Goal: Task Accomplishment & Management: Use online tool/utility

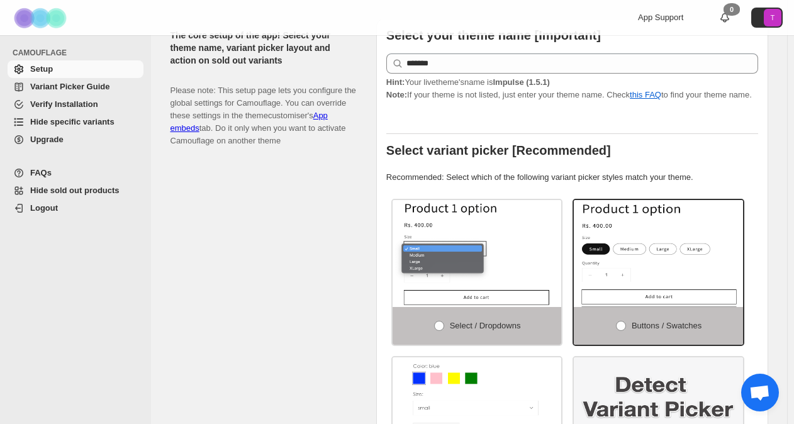
scroll to position [252, 0]
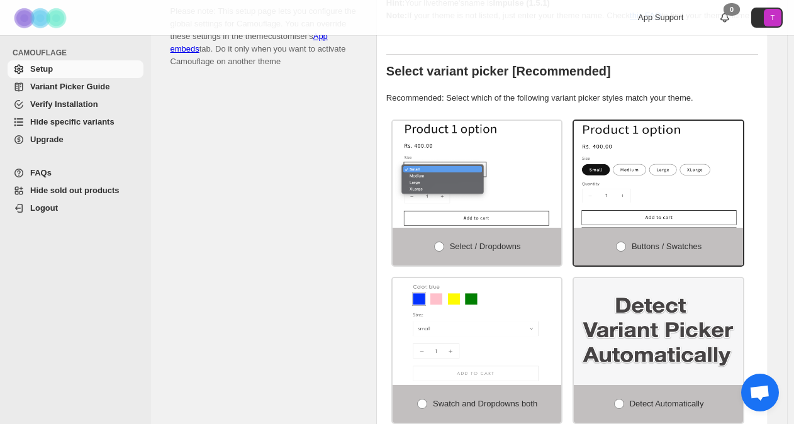
click at [79, 102] on span "Verify Installation" at bounding box center [64, 103] width 68 height 9
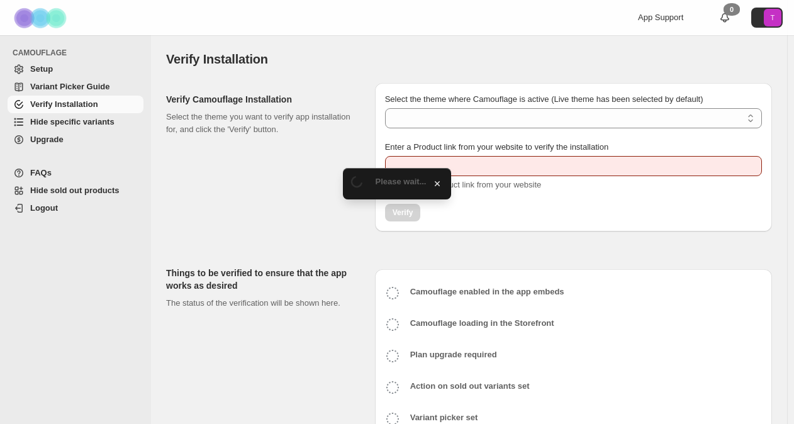
type input "**********"
click at [94, 125] on span "Hide specific variants" at bounding box center [72, 121] width 84 height 9
select select "**********"
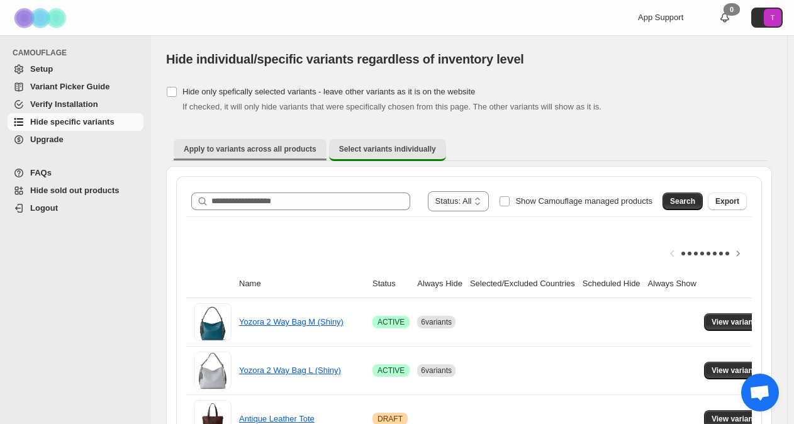
click at [298, 146] on span "Apply to variants across all products" at bounding box center [250, 149] width 133 height 10
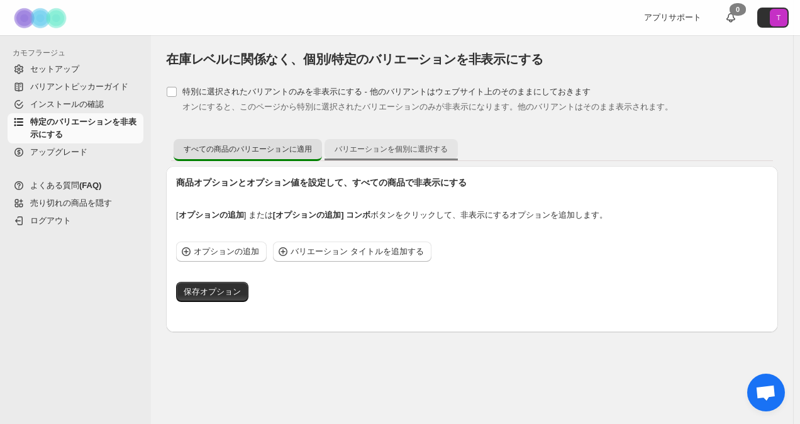
click at [432, 147] on span "バリエーションを個別に選択する" at bounding box center [391, 149] width 113 height 10
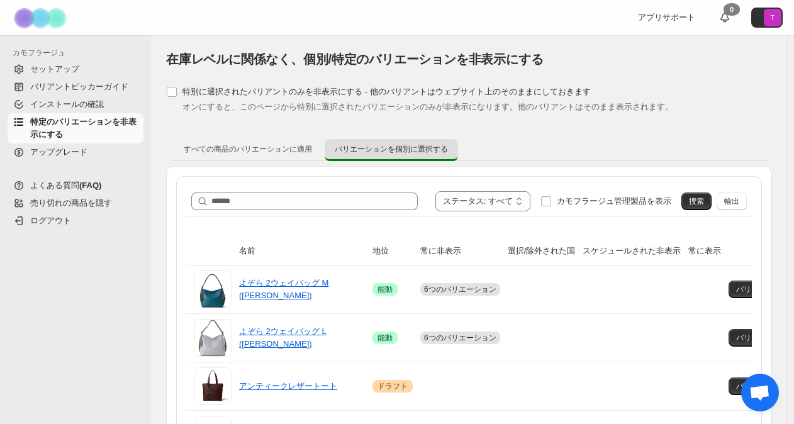
click at [105, 203] on span "売り切れの商品を隠す" at bounding box center [71, 202] width 82 height 9
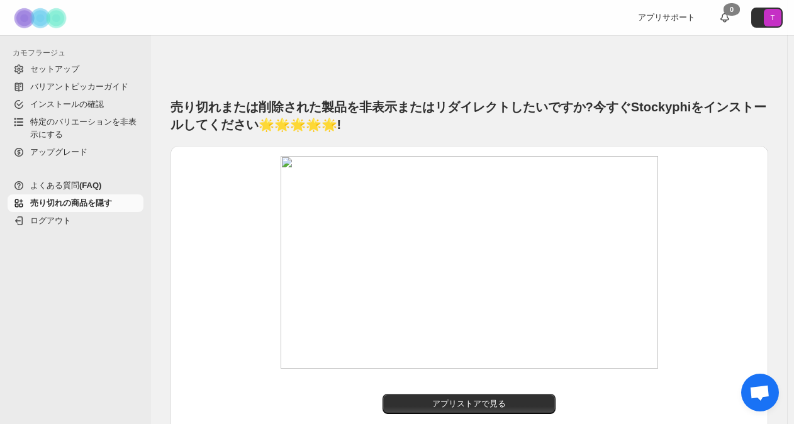
click at [92, 123] on span "特定のバリエーションを非表示にする" at bounding box center [83, 128] width 106 height 22
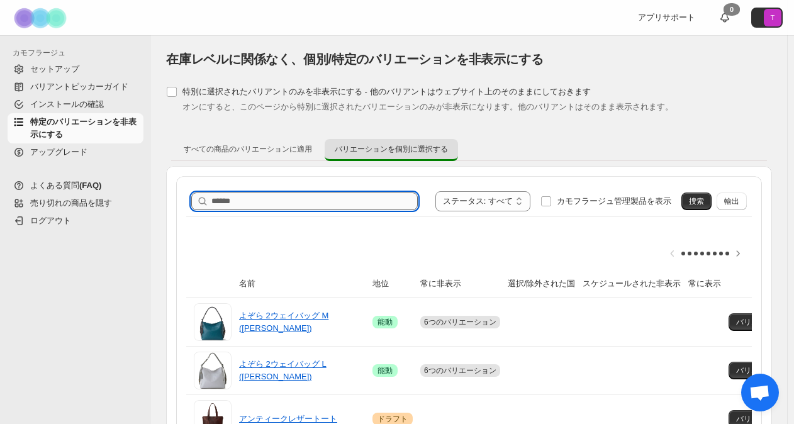
click at [331, 205] on input "製品名を検索" at bounding box center [314, 201] width 206 height 18
click at [703, 203] on span "捜索" at bounding box center [696, 201] width 15 height 10
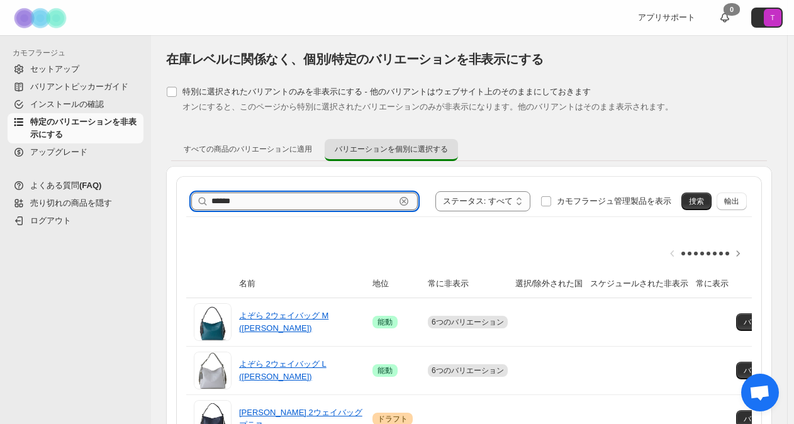
click at [285, 204] on input "******" at bounding box center [303, 201] width 184 height 18
type input "*"
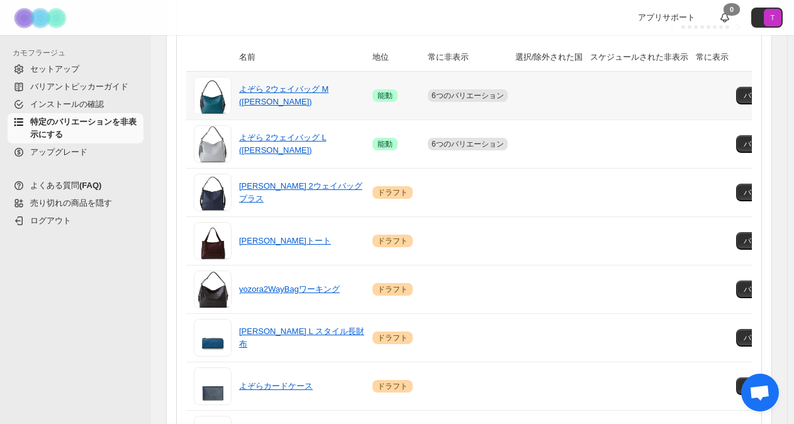
scroll to position [314, 0]
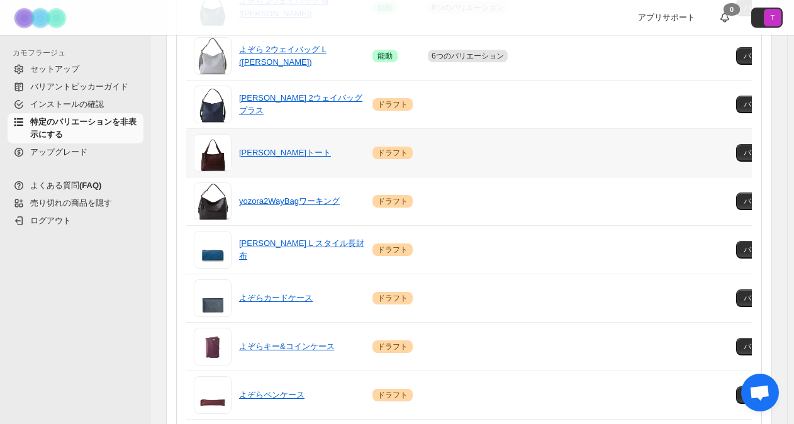
drag, startPoint x: 592, startPoint y: 155, endPoint x: 585, endPoint y: 150, distance: 9.4
click at [585, 150] on tr "yozoraトート 警告 ドラフト バリエーションを表示する" at bounding box center [517, 152] width 663 height 48
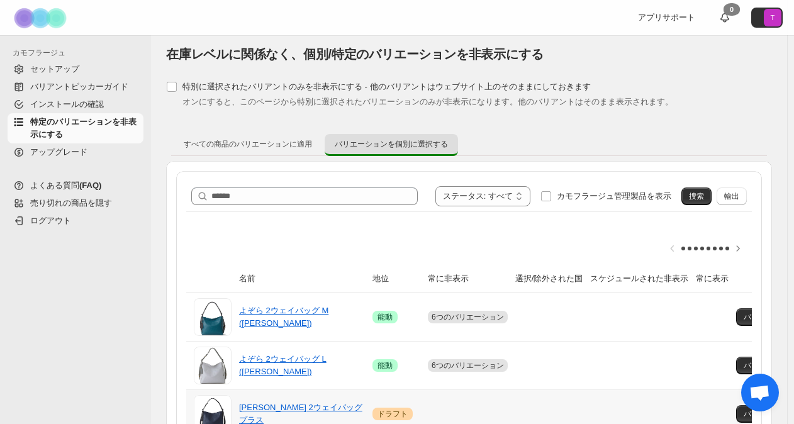
scroll to position [0, 0]
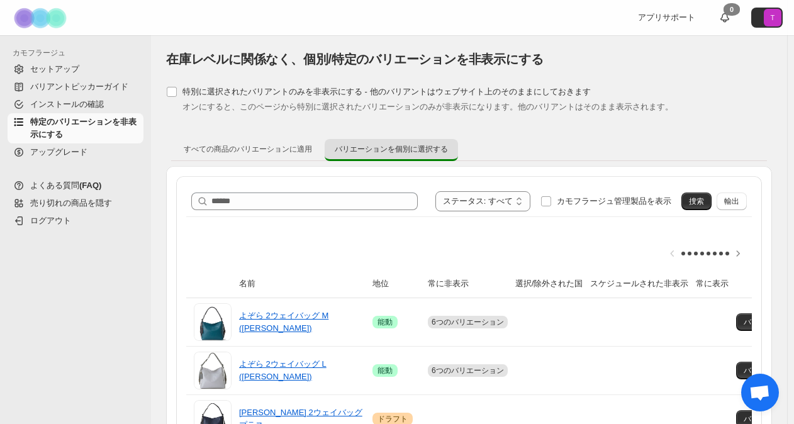
click at [53, 67] on span "セットアップ" at bounding box center [54, 68] width 49 height 9
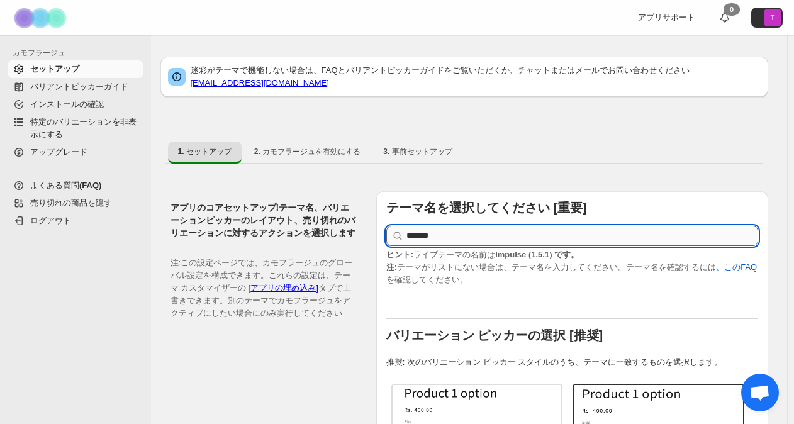
click at [433, 226] on input "*******" at bounding box center [582, 236] width 352 height 20
click at [93, 122] on span "特定のバリエーションを非表示にする" at bounding box center [83, 128] width 106 height 22
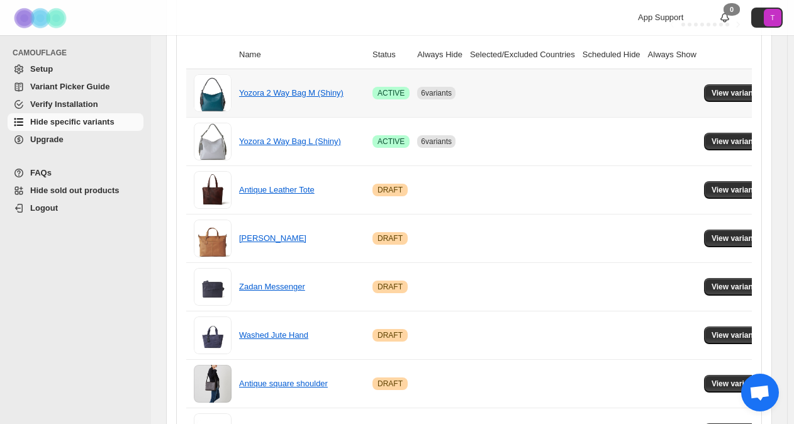
scroll to position [252, 0]
